Goal: Information Seeking & Learning: Learn about a topic

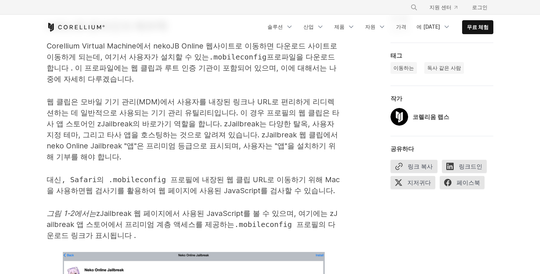
scroll to position [1394, 0]
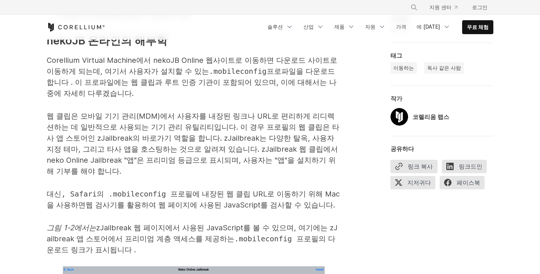
click at [426, 118] on font "코렐리움 랩스" at bounding box center [430, 116] width 37 height 7
click at [398, 117] on img at bounding box center [399, 117] width 18 height 18
click at [411, 117] on div "코렐리움 랩스" at bounding box center [419, 117] width 59 height 18
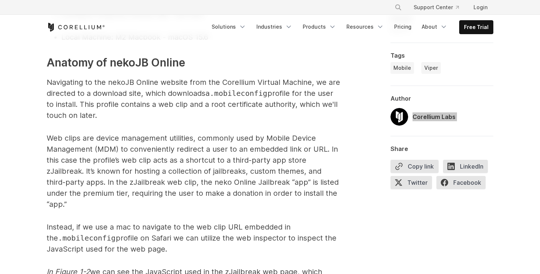
scroll to position [1449, 0]
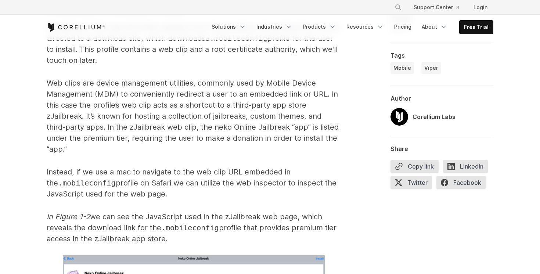
click at [446, 119] on div "Corellium Labs" at bounding box center [433, 116] width 43 height 9
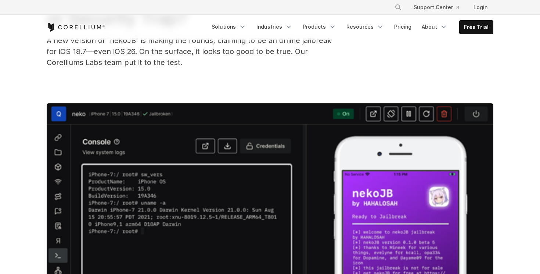
scroll to position [0, 0]
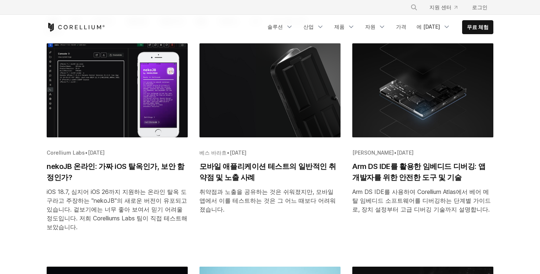
scroll to position [144, 0]
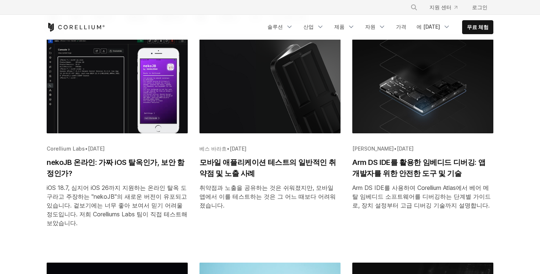
click at [402, 150] on font "2025년 9월 15일" at bounding box center [405, 148] width 17 height 6
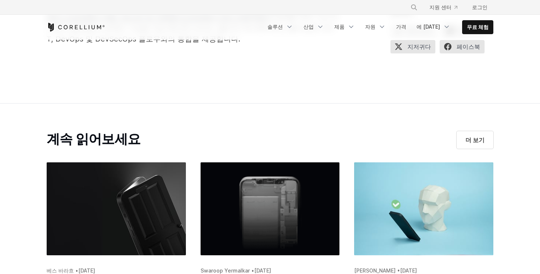
scroll to position [2206, 0]
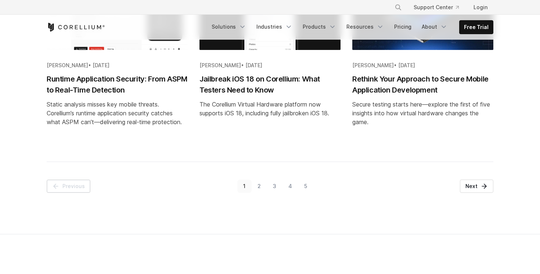
scroll to position [896, 0]
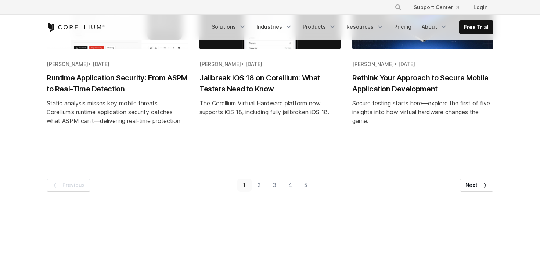
click at [257, 183] on link "2" at bounding box center [259, 184] width 15 height 13
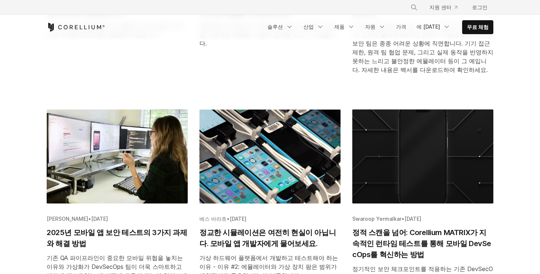
scroll to position [307, 0]
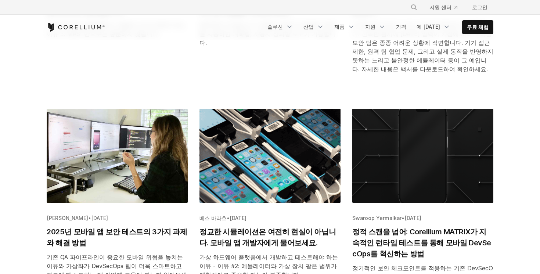
click at [295, 234] on font "정교한 시뮬레이션은 여전히 ​​현실이 아닙니다. 모바일 앱 개발자에게 물어보세요." at bounding box center [267, 237] width 136 height 20
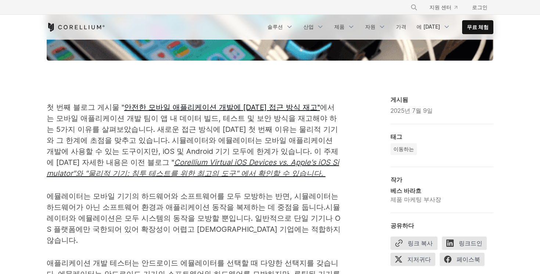
scroll to position [407, 0]
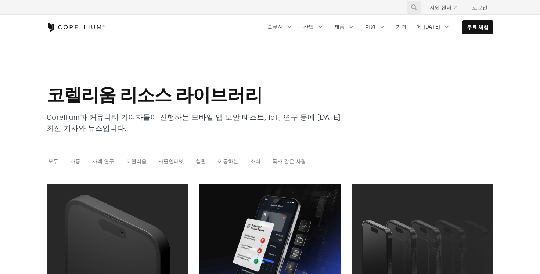
click at [417, 6] on icon "찾다" at bounding box center [414, 7] width 6 height 6
click at [340, 105] on div "코렐리움 리소스 라이브러리 Corellium과 커뮤니티 기여자들이 진행하는 모바일 앱 보안 테스트, IoT, 연구 등에 대한 최신 기사와 뉴스…" at bounding box center [193, 112] width 308 height 56
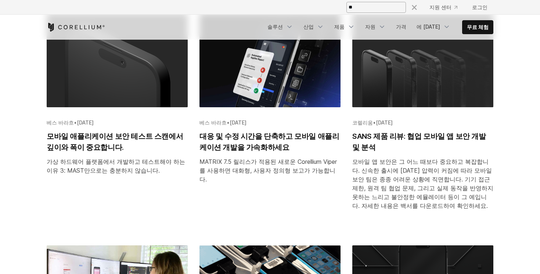
scroll to position [130, 0]
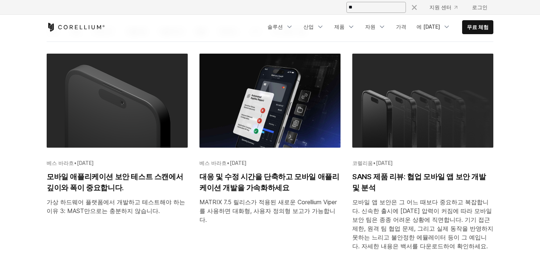
click at [145, 176] on font "모바일 애플리케이션 보안 테스트 스캔에서 깊이와 폭이 중요합니다." at bounding box center [115, 182] width 136 height 20
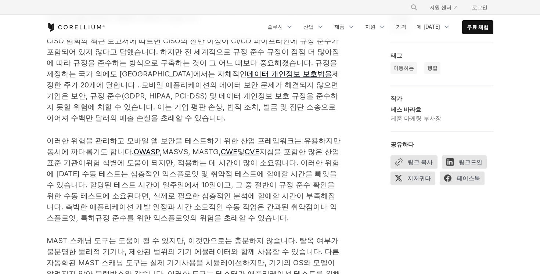
scroll to position [586, 0]
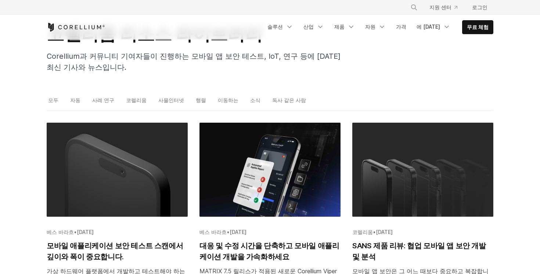
scroll to position [61, 0]
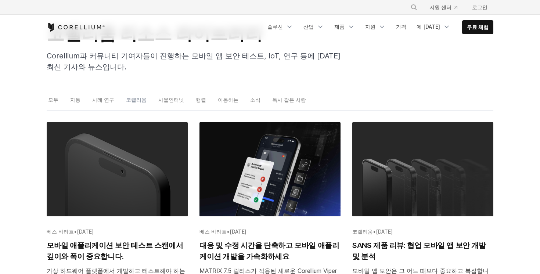
click at [134, 98] on font "코렐리움" at bounding box center [136, 100] width 21 height 6
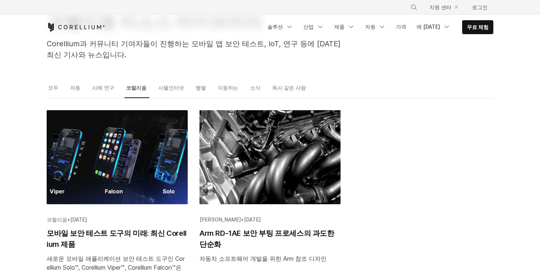
scroll to position [95, 0]
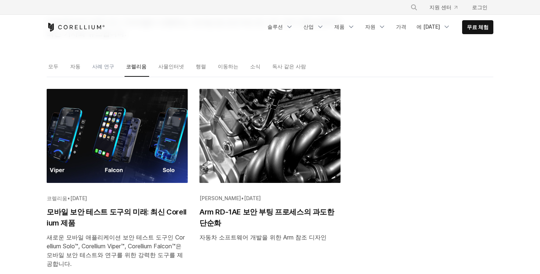
click at [104, 67] on font "사례 연구" at bounding box center [103, 66] width 22 height 6
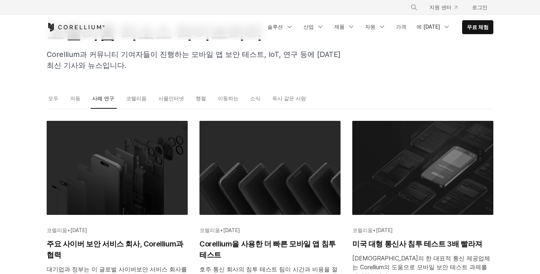
scroll to position [64, 0]
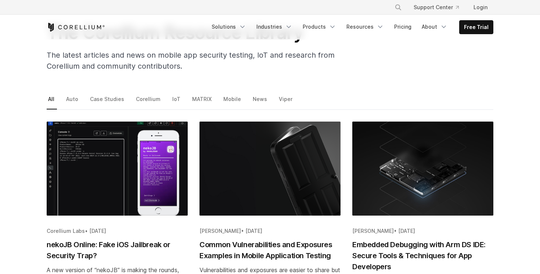
scroll to position [81, 0]
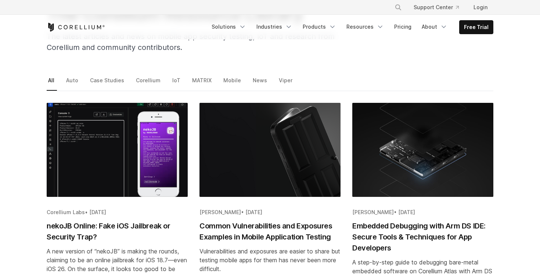
click at [116, 231] on h2 "nekoJB Online: Fake iOS Jailbreak or Security Trap?" at bounding box center [117, 231] width 141 height 22
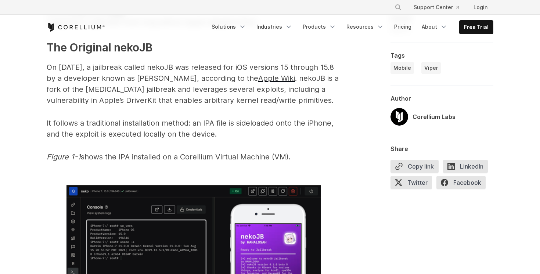
scroll to position [839, 0]
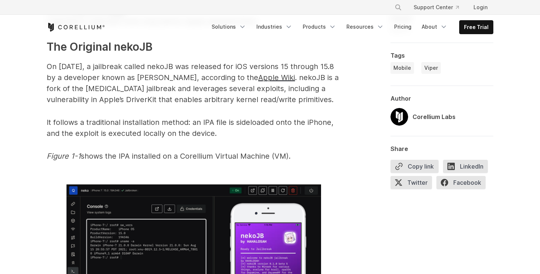
click at [401, 117] on img at bounding box center [399, 117] width 18 height 18
drag, startPoint x: 411, startPoint y: 115, endPoint x: 469, endPoint y: 118, distance: 57.7
click at [469, 118] on div "Corellium Labs" at bounding box center [441, 116] width 103 height 22
copy div "Corellium Labs"
click at [398, 98] on div "Author" at bounding box center [441, 98] width 103 height 7
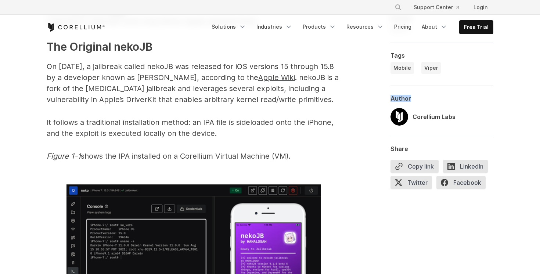
click at [398, 98] on div "Author" at bounding box center [441, 98] width 103 height 7
click at [423, 101] on div "Author" at bounding box center [441, 98] width 103 height 7
click at [402, 70] on span "Mobile" at bounding box center [402, 67] width 18 height 7
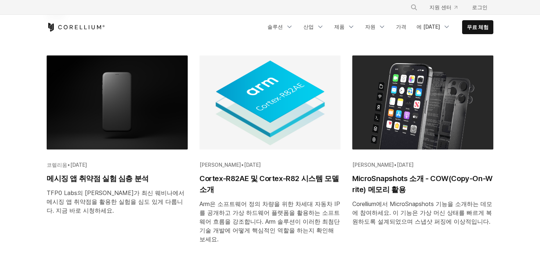
scroll to position [737, 0]
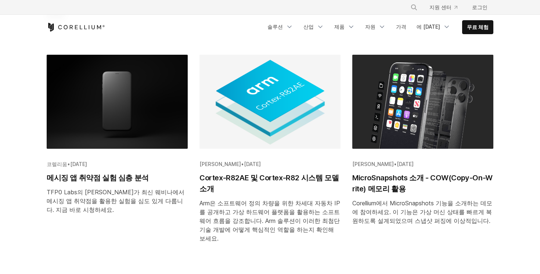
click at [110, 173] on font "메시징 앱 취약점 실험 심층 분석" at bounding box center [98, 177] width 102 height 9
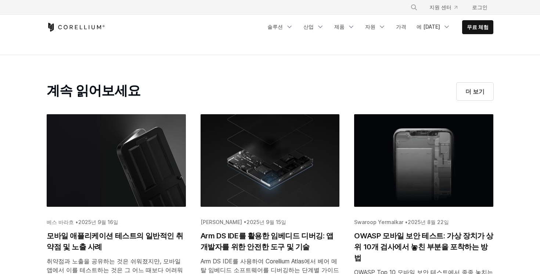
scroll to position [1527, 0]
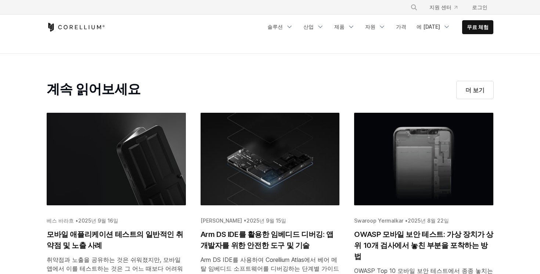
click at [120, 230] on font "모바일 애플리케이션 테스트의 일반적인 취약점 및 노출 사례" at bounding box center [115, 240] width 136 height 20
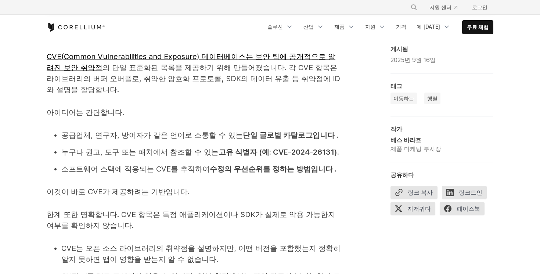
scroll to position [531, 0]
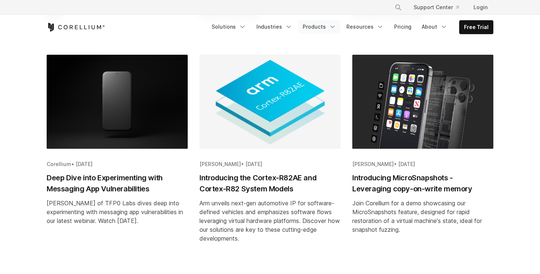
click at [320, 30] on link "Products" at bounding box center [319, 26] width 42 height 13
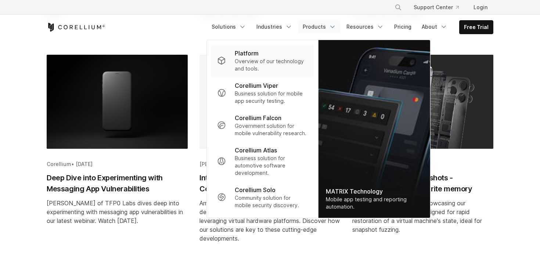
click at [277, 55] on div "Platform" at bounding box center [271, 53] width 73 height 9
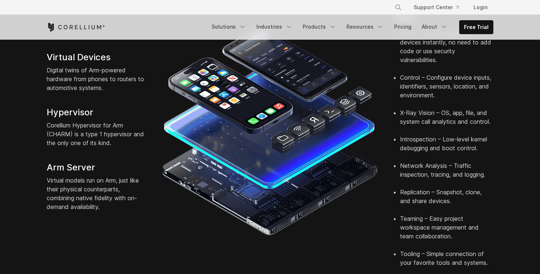
scroll to position [222, 0]
